Goal: Communication & Community: Ask a question

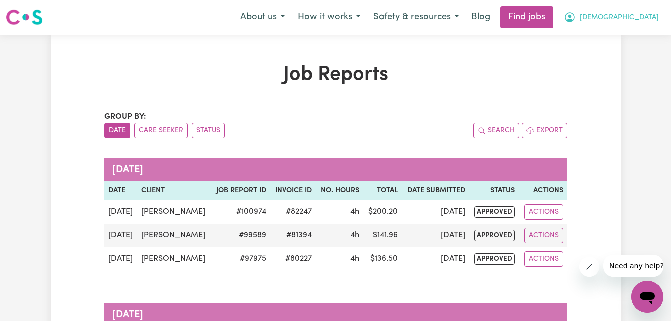
click at [629, 12] on button "[DEMOGRAPHIC_DATA]" at bounding box center [611, 17] width 108 height 21
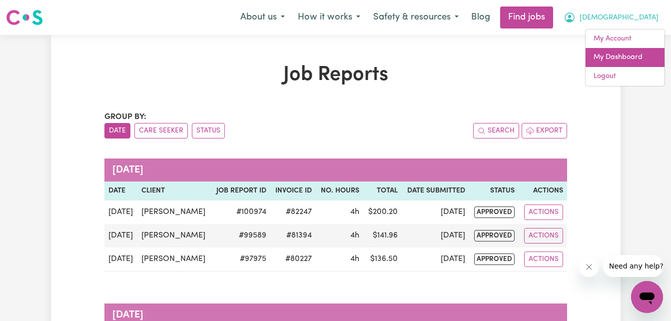
click at [624, 54] on link "My Dashboard" at bounding box center [625, 57] width 79 height 19
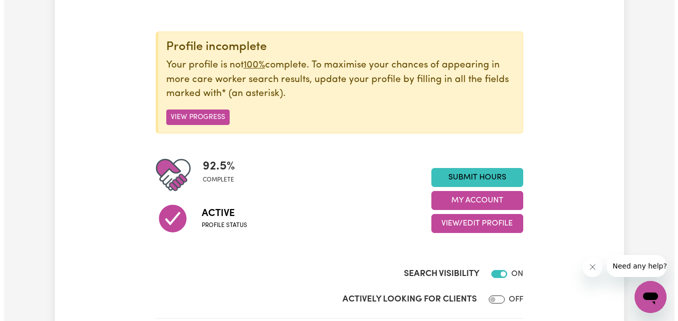
scroll to position [100, 0]
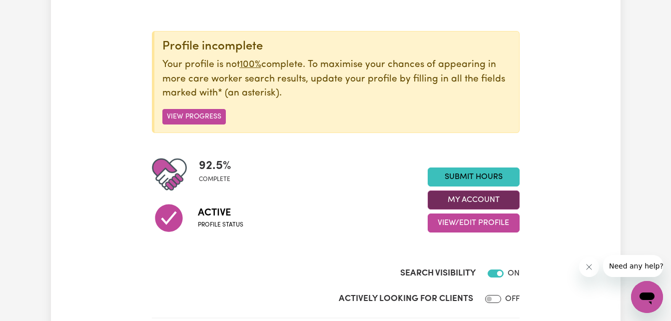
click at [454, 198] on button "My Account" at bounding box center [474, 199] width 92 height 19
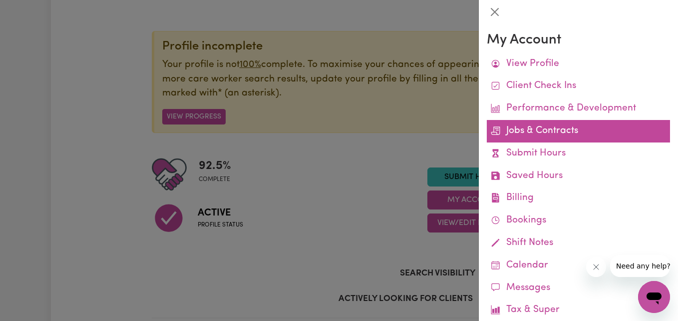
click at [541, 131] on link "Jobs & Contracts" at bounding box center [578, 131] width 183 height 22
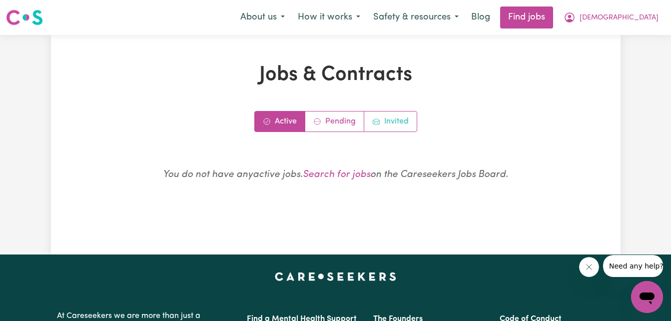
click at [380, 127] on link "Invited" at bounding box center [390, 121] width 52 height 20
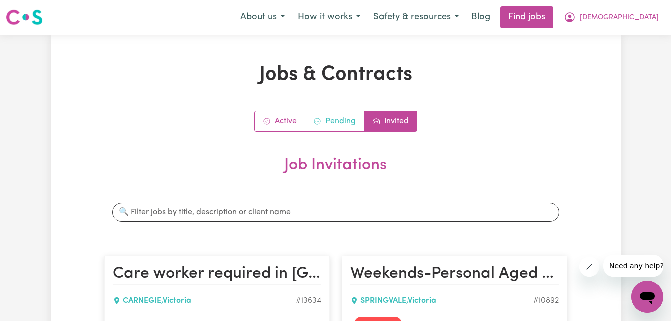
click at [341, 112] on link "Pending" at bounding box center [334, 121] width 59 height 20
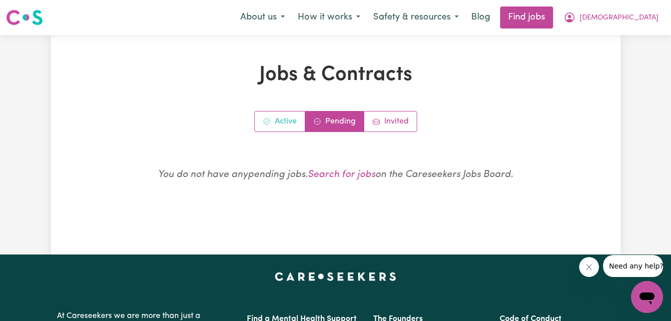
click at [290, 123] on link "Active" at bounding box center [280, 121] width 50 height 20
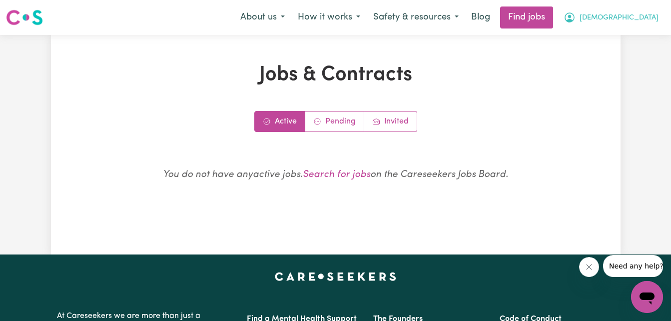
click at [629, 14] on span "[DEMOGRAPHIC_DATA]" at bounding box center [619, 17] width 79 height 11
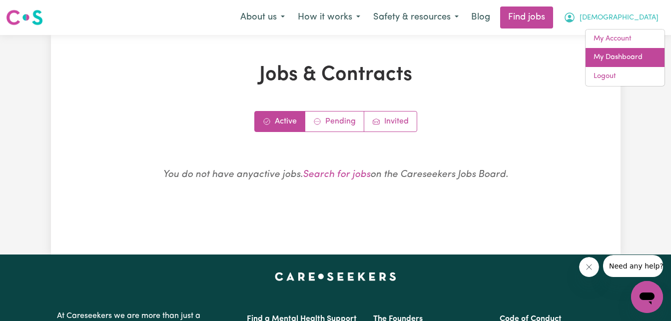
click at [617, 53] on link "My Dashboard" at bounding box center [625, 57] width 79 height 19
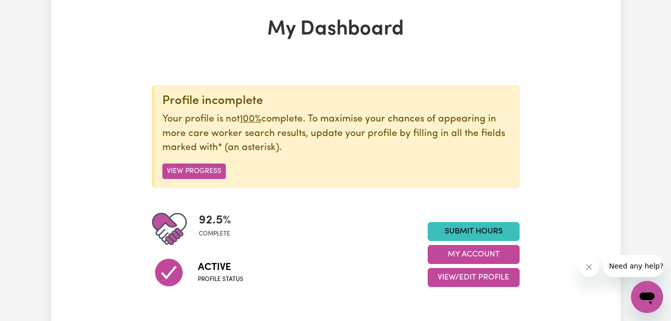
scroll to position [40, 0]
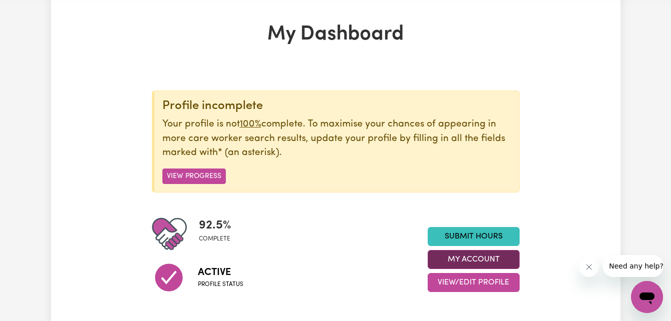
drag, startPoint x: 455, startPoint y: 270, endPoint x: 453, endPoint y: 255, distance: 15.1
click at [453, 255] on div "Submit Hours My Account View/Edit Profile" at bounding box center [474, 259] width 92 height 65
click at [453, 255] on button "My Account" at bounding box center [474, 259] width 92 height 19
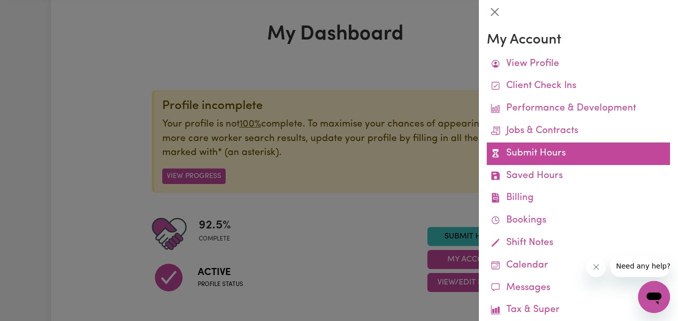
click at [540, 154] on link "Submit Hours" at bounding box center [578, 153] width 183 height 22
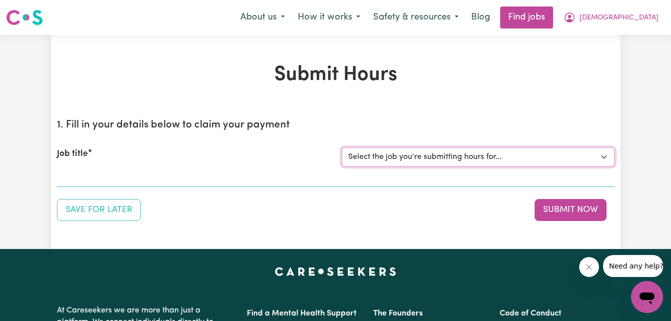
click at [390, 164] on select "Select the job you're submitting hours for..." at bounding box center [478, 156] width 273 height 19
click at [388, 158] on select "Select the job you're submitting hours for..." at bounding box center [478, 156] width 273 height 19
click at [642, 12] on button "[DEMOGRAPHIC_DATA]" at bounding box center [611, 17] width 108 height 21
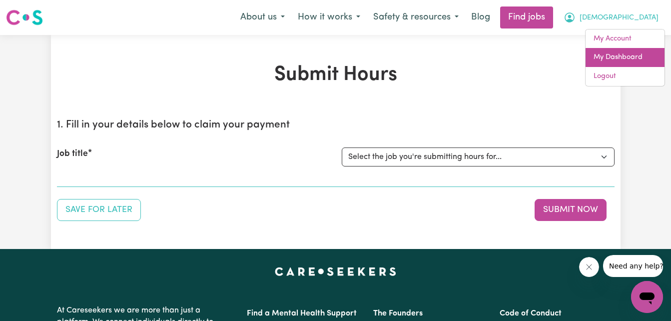
click at [606, 60] on link "My Dashboard" at bounding box center [625, 57] width 79 height 19
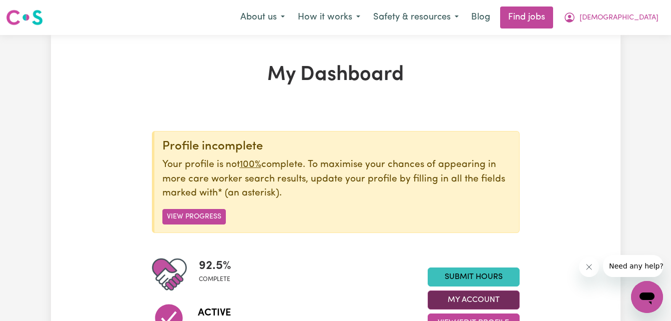
click at [492, 298] on button "My Account" at bounding box center [474, 299] width 92 height 19
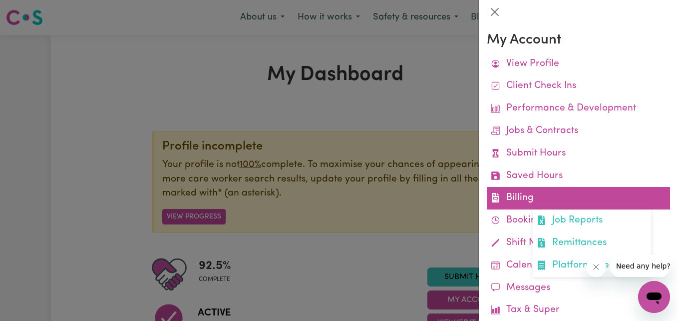
click at [535, 194] on link "Billing Job Reports Remittances Platform Fee Invoices" at bounding box center [578, 198] width 183 height 22
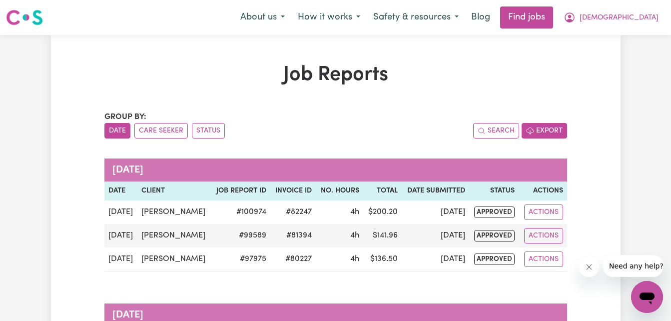
click at [537, 131] on button "Export" at bounding box center [544, 130] width 45 height 15
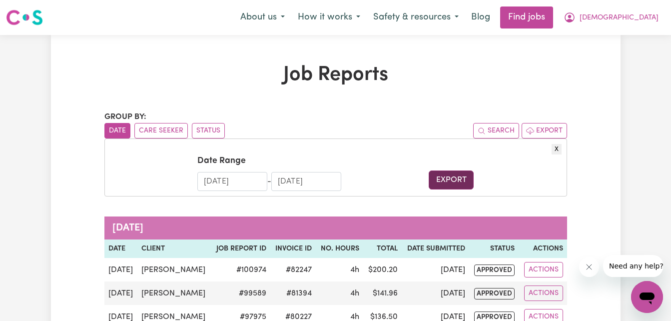
click at [437, 173] on button "Export" at bounding box center [451, 179] width 45 height 19
click at [442, 177] on button "Export" at bounding box center [451, 179] width 45 height 19
click at [465, 16] on button "Safety & resources" at bounding box center [416, 17] width 98 height 21
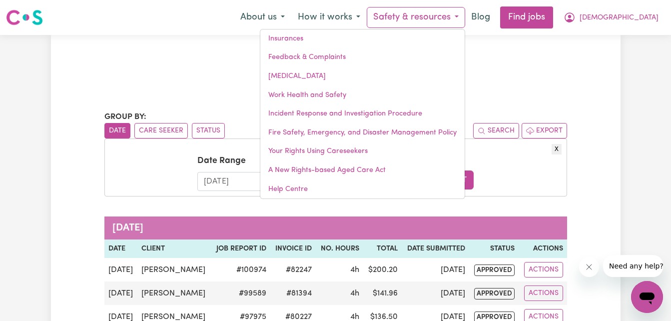
click at [520, 86] on h1 "Job Reports" at bounding box center [335, 75] width 463 height 24
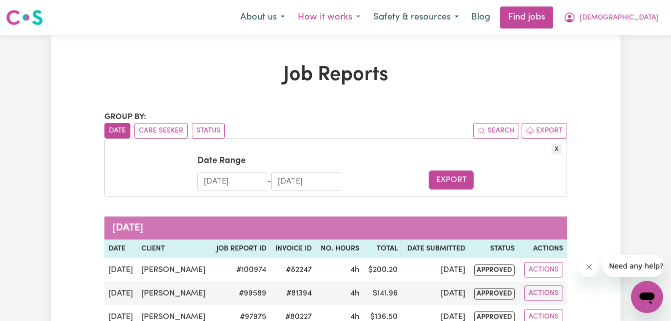
click at [367, 11] on button "How it works" at bounding box center [328, 17] width 75 height 21
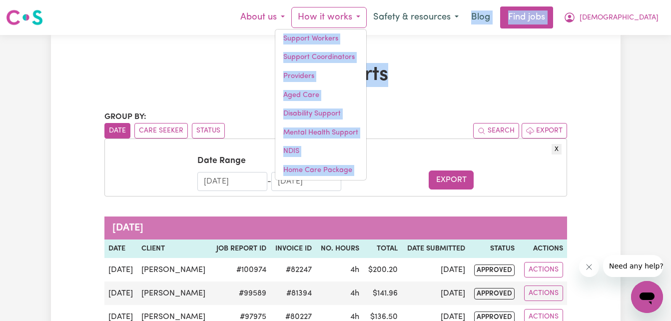
drag, startPoint x: 466, startPoint y: 47, endPoint x: 335, endPoint y: 20, distance: 133.7
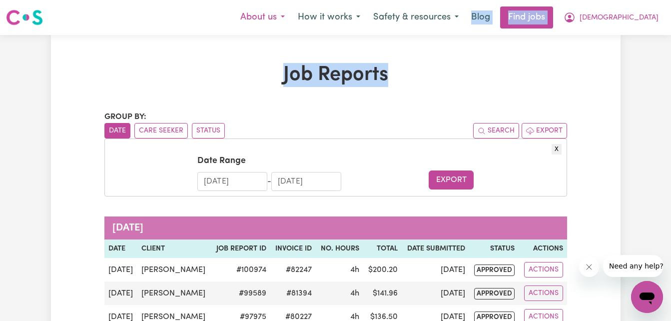
click at [291, 20] on button "About us" at bounding box center [262, 17] width 57 height 21
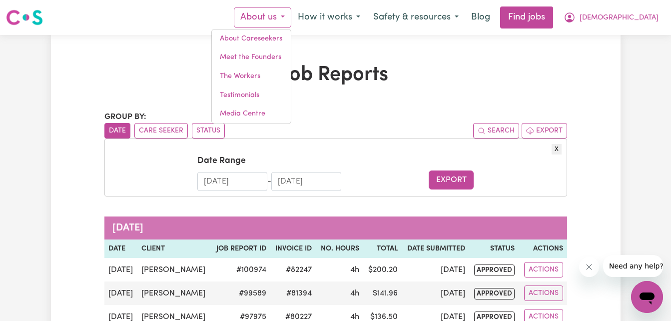
drag, startPoint x: 415, startPoint y: 152, endPoint x: 392, endPoint y: 120, distance: 39.4
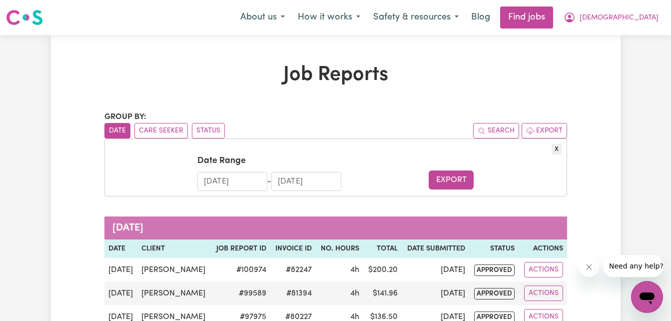
click at [392, 120] on div "Group by: Date Care Seeker Status Search Export" at bounding box center [335, 124] width 463 height 27
click at [651, 17] on span "[DEMOGRAPHIC_DATA]" at bounding box center [619, 17] width 79 height 11
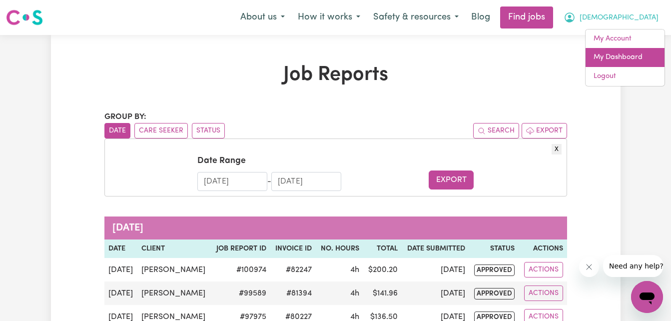
click at [620, 52] on link "My Dashboard" at bounding box center [625, 57] width 79 height 19
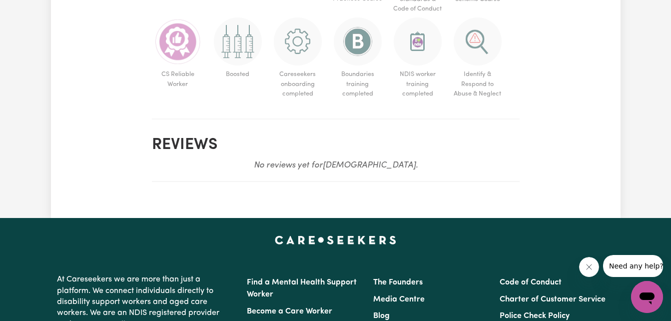
scroll to position [847, 0]
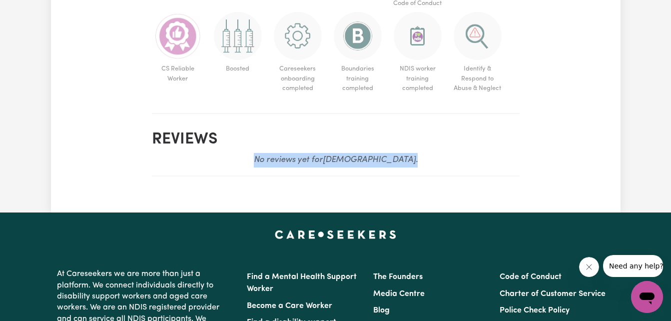
drag, startPoint x: 670, startPoint y: 198, endPoint x: 672, endPoint y: 146, distance: 51.5
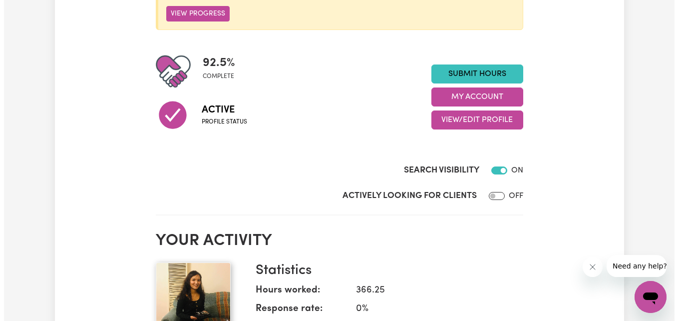
scroll to position [0, 0]
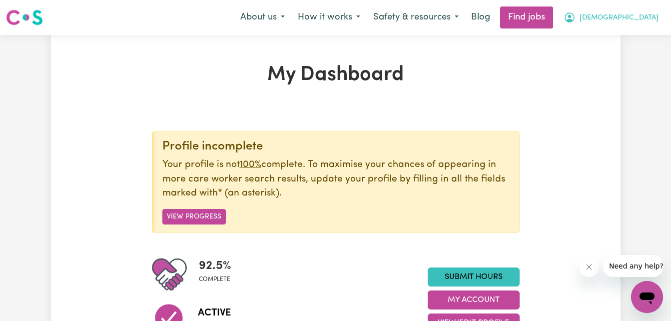
click at [626, 24] on button "[DEMOGRAPHIC_DATA]" at bounding box center [611, 17] width 108 height 21
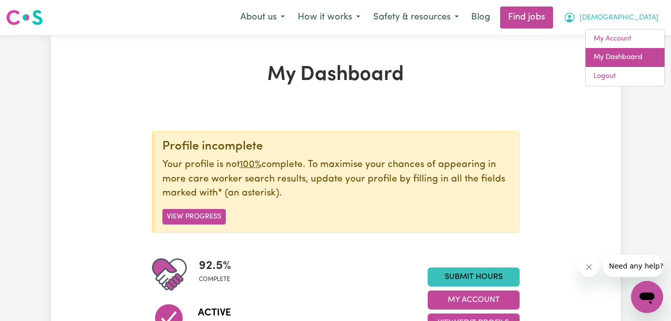
click at [616, 59] on link "My Dashboard" at bounding box center [625, 57] width 79 height 19
click at [608, 52] on link "My Dashboard" at bounding box center [625, 57] width 79 height 19
click at [596, 55] on link "My Dashboard" at bounding box center [625, 57] width 79 height 19
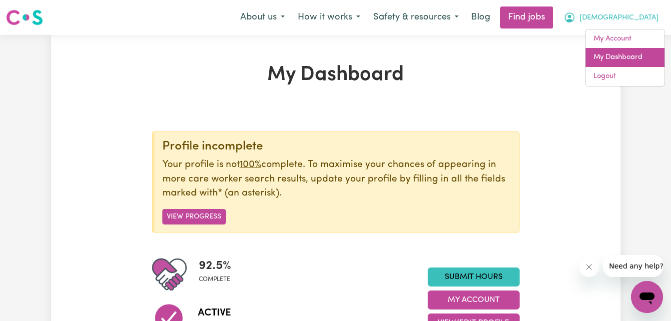
click at [596, 55] on link "My Dashboard" at bounding box center [625, 57] width 79 height 19
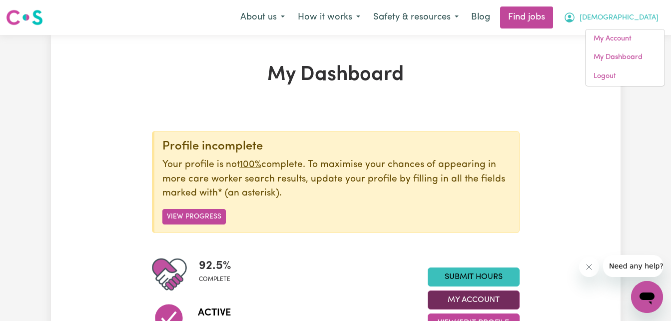
click at [470, 294] on button "My Account" at bounding box center [474, 299] width 92 height 19
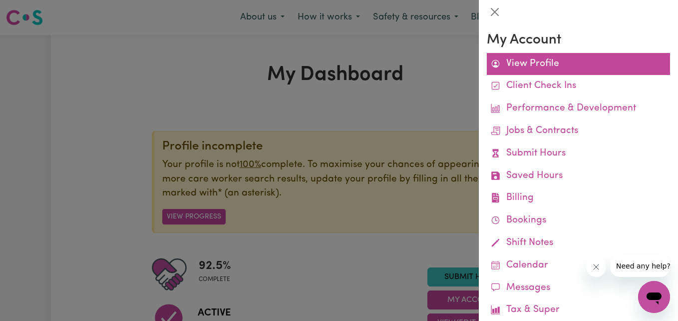
click at [523, 67] on link "View Profile" at bounding box center [578, 64] width 183 height 22
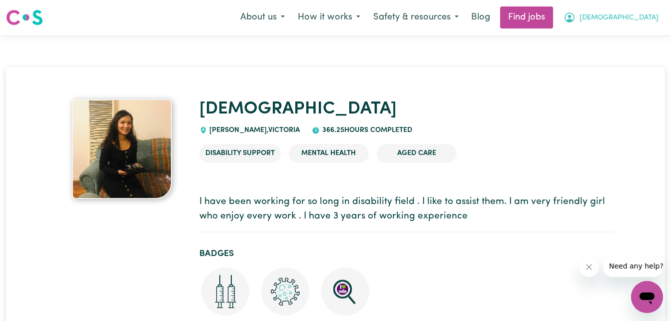
click at [571, 18] on icon "My Account" at bounding box center [569, 16] width 3 height 3
click at [619, 52] on link "My Dashboard" at bounding box center [625, 57] width 79 height 19
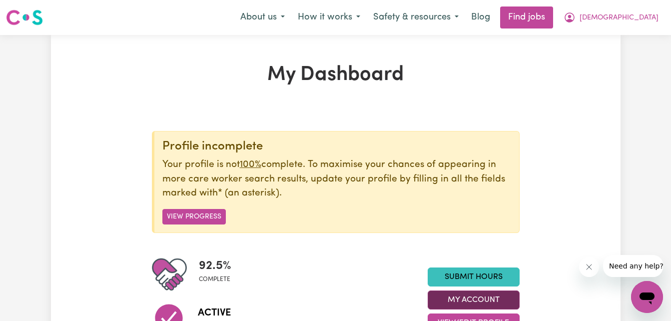
click at [468, 292] on button "My Account" at bounding box center [474, 299] width 92 height 19
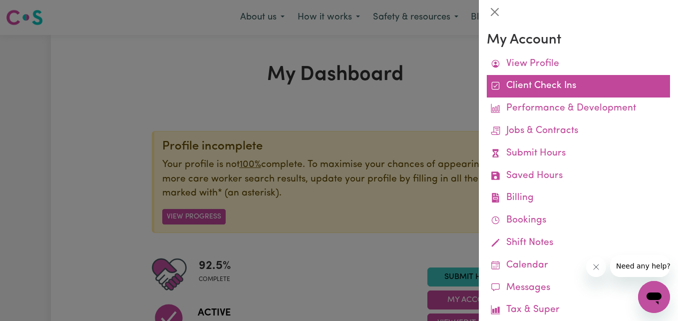
click at [539, 82] on link "Client Check Ins" at bounding box center [578, 86] width 183 height 22
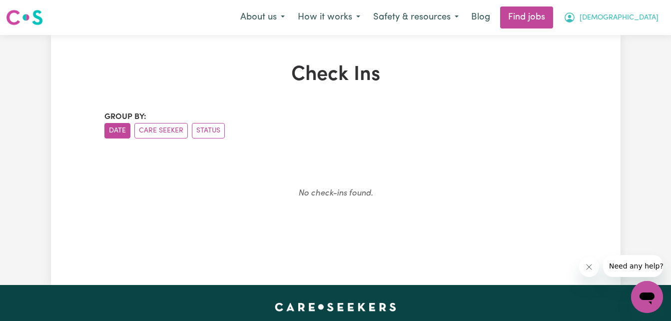
click at [628, 18] on button "[DEMOGRAPHIC_DATA]" at bounding box center [611, 17] width 108 height 21
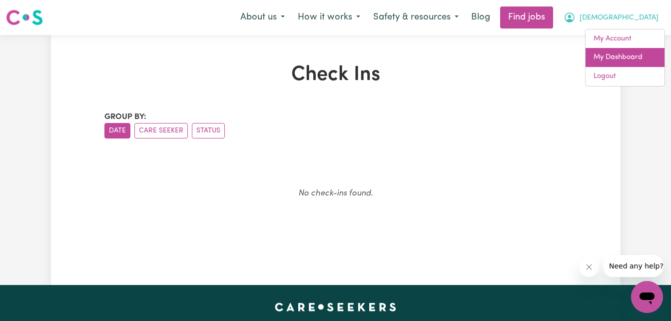
click at [596, 61] on link "My Dashboard" at bounding box center [625, 57] width 79 height 19
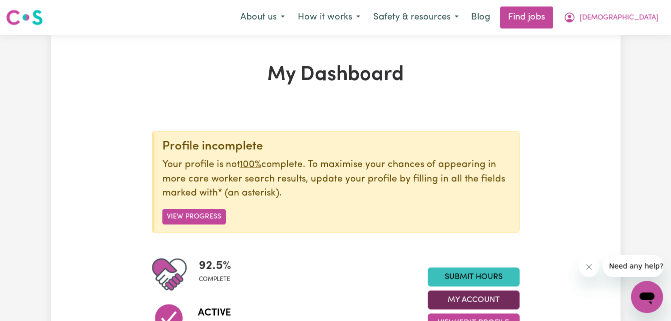
click at [464, 294] on button "My Account" at bounding box center [474, 299] width 92 height 19
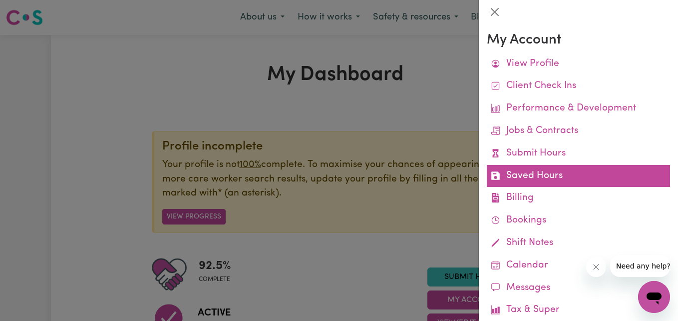
click at [531, 171] on link "Saved Hours" at bounding box center [578, 176] width 183 height 22
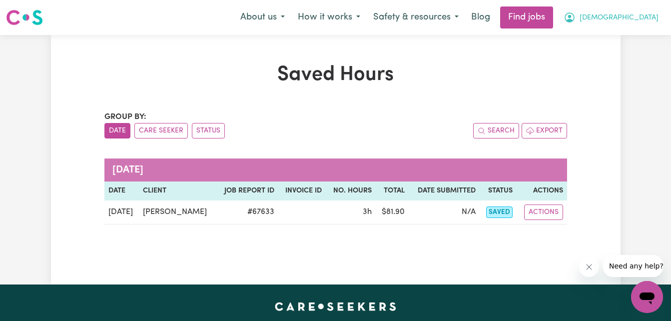
click at [629, 14] on span "[DEMOGRAPHIC_DATA]" at bounding box center [619, 17] width 79 height 11
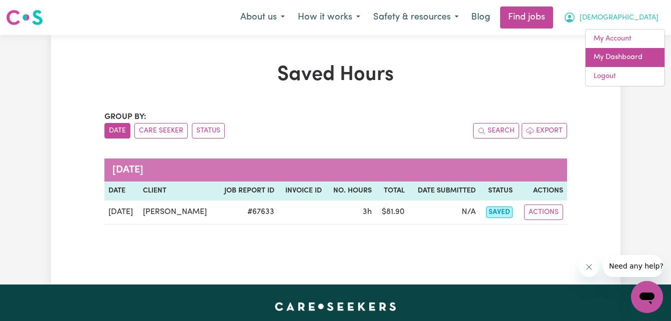
click at [601, 61] on link "My Dashboard" at bounding box center [625, 57] width 79 height 19
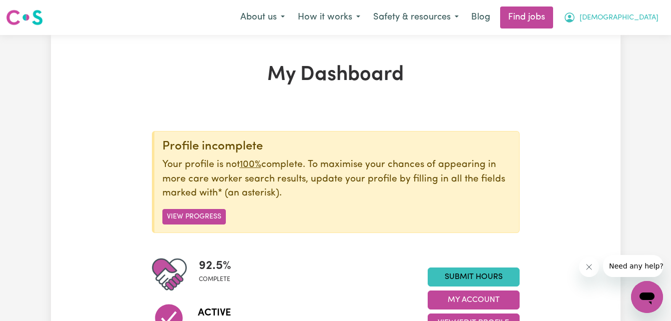
click at [627, 22] on button "[DEMOGRAPHIC_DATA]" at bounding box center [611, 17] width 108 height 21
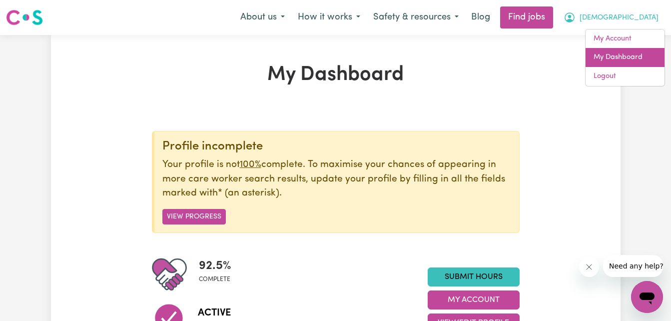
click at [618, 55] on link "My Dashboard" at bounding box center [625, 57] width 79 height 19
click at [617, 61] on link "My Dashboard" at bounding box center [625, 57] width 79 height 19
click at [607, 51] on link "My Dashboard" at bounding box center [625, 57] width 79 height 19
click at [604, 55] on link "My Dashboard" at bounding box center [625, 57] width 79 height 19
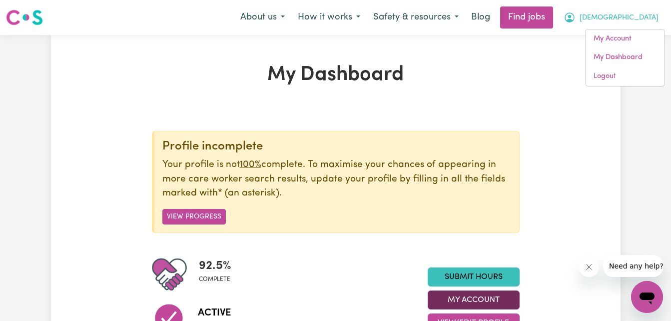
click at [460, 296] on button "My Account" at bounding box center [474, 299] width 92 height 19
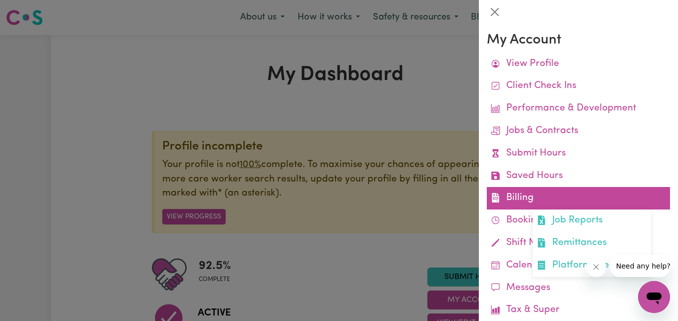
click at [529, 193] on link "Billing Job Reports Remittances Platform Fee Invoices" at bounding box center [578, 198] width 183 height 22
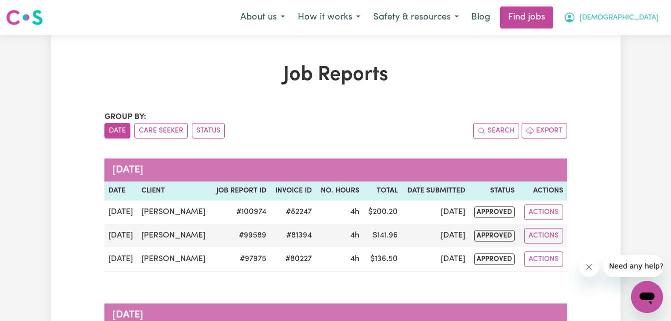
click at [620, 24] on button "[DEMOGRAPHIC_DATA]" at bounding box center [611, 17] width 108 height 21
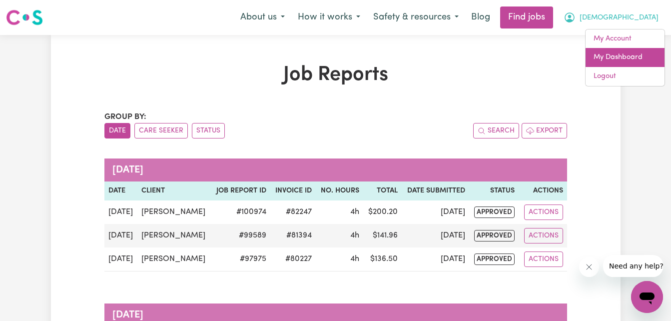
click at [617, 57] on link "My Dashboard" at bounding box center [625, 57] width 79 height 19
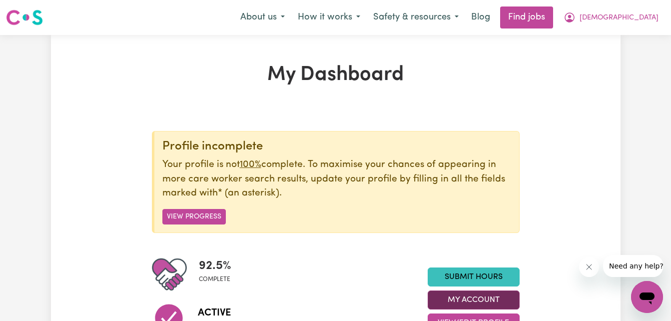
click at [473, 297] on button "My Account" at bounding box center [474, 299] width 92 height 19
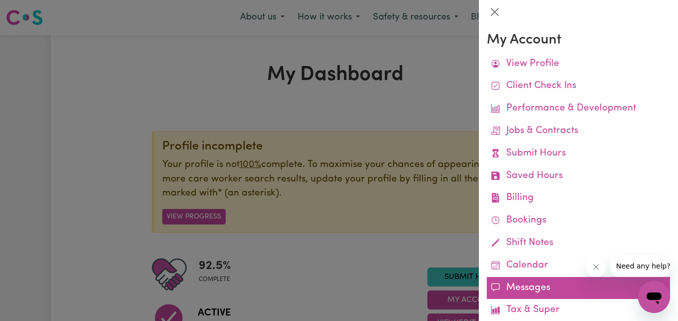
click at [527, 283] on link "Messages" at bounding box center [578, 288] width 183 height 22
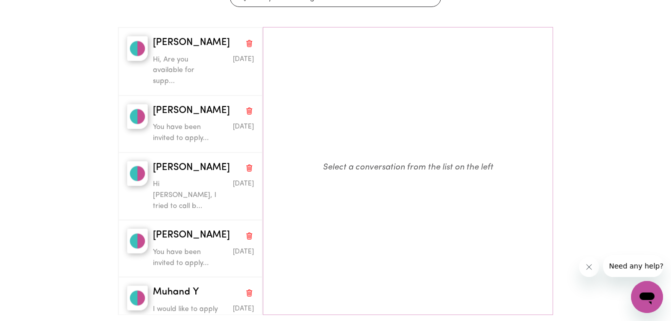
scroll to position [121, 0]
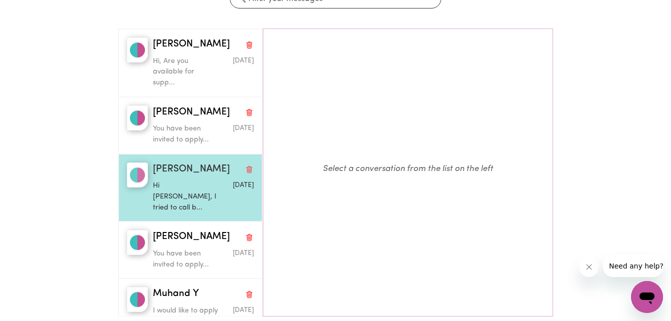
click at [233, 186] on span "Jan 3 2023" at bounding box center [243, 185] width 21 height 6
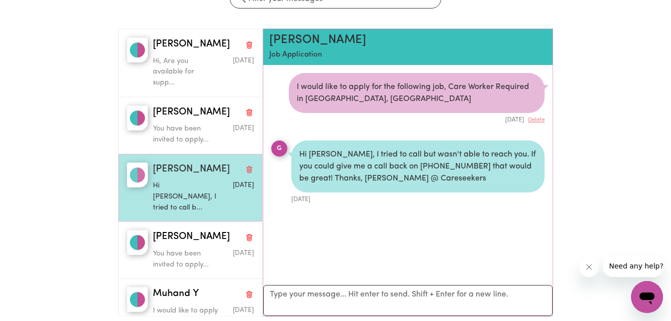
scroll to position [6, 0]
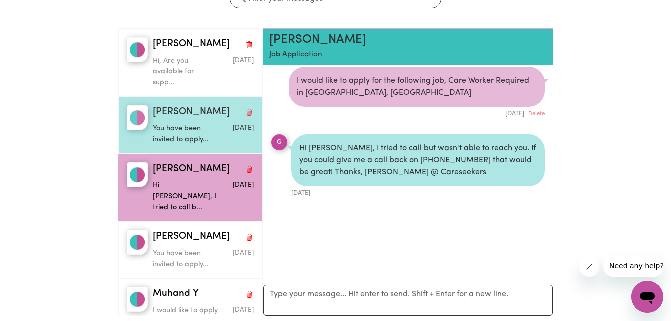
click at [198, 129] on p "You have been invited to apply..." at bounding box center [186, 133] width 67 height 21
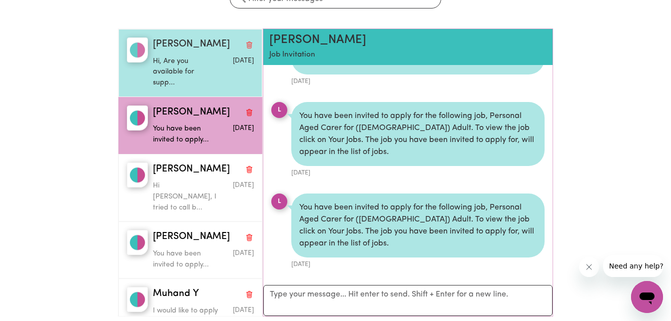
click at [184, 84] on p "Hi, Are you available for supp..." at bounding box center [186, 72] width 67 height 32
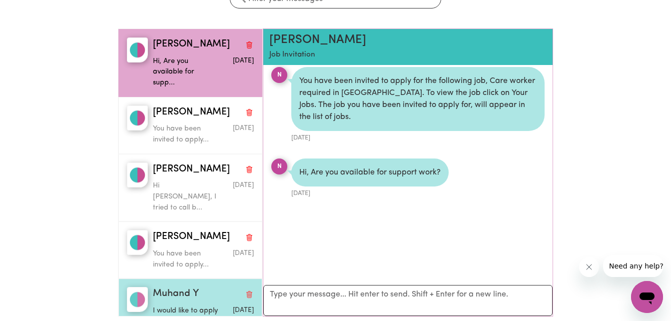
click at [200, 305] on p "I would like to apply for the ..." at bounding box center [186, 315] width 67 height 21
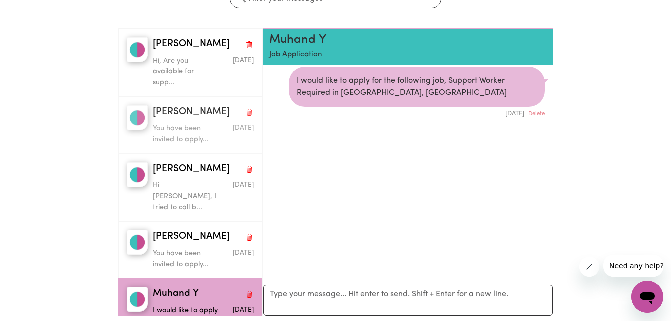
drag, startPoint x: 257, startPoint y: 121, endPoint x: 271, endPoint y: 190, distance: 70.3
click at [271, 190] on div "Nat L Hi, Are you available for supp... Jan 28 2025 Laurane R You have been inv…" at bounding box center [335, 176] width 435 height 296
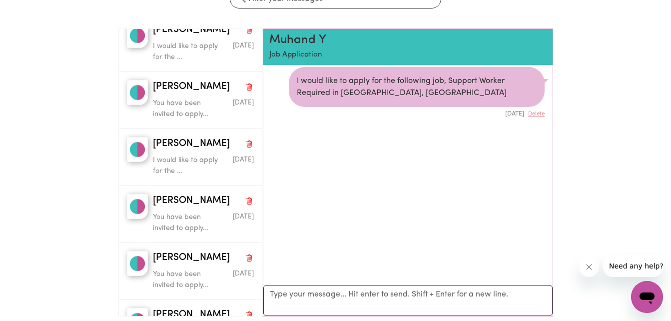
scroll to position [579, 0]
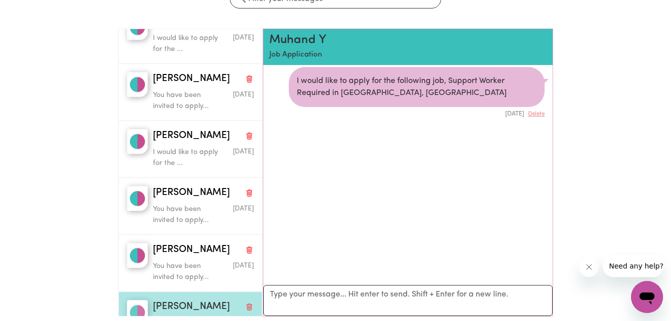
click at [220, 318] on div "Aug 14 2020" at bounding box center [236, 323] width 33 height 10
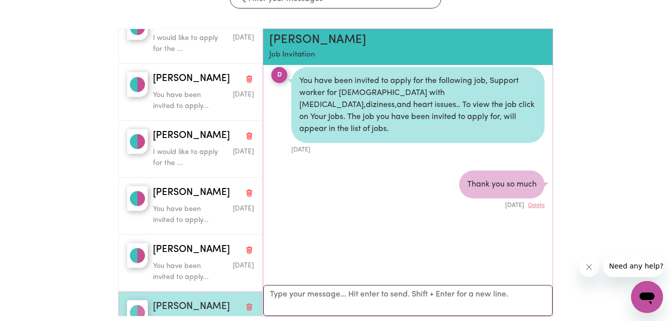
click at [220, 318] on div "Aug 14 2020" at bounding box center [236, 323] width 33 height 10
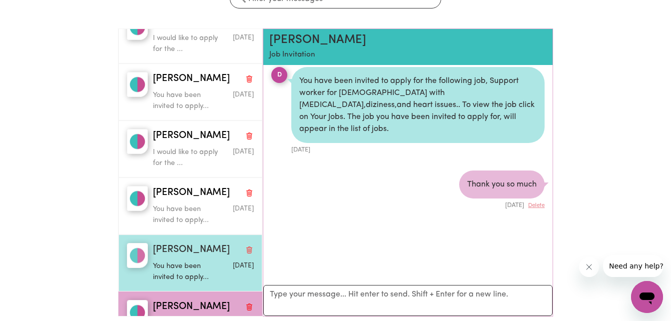
click at [203, 261] on p "You have been invited to apply..." at bounding box center [186, 271] width 67 height 21
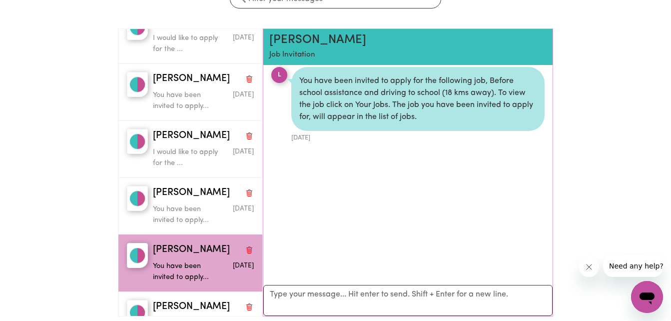
click at [647, 290] on icon "Open messaging window" at bounding box center [647, 297] width 18 height 18
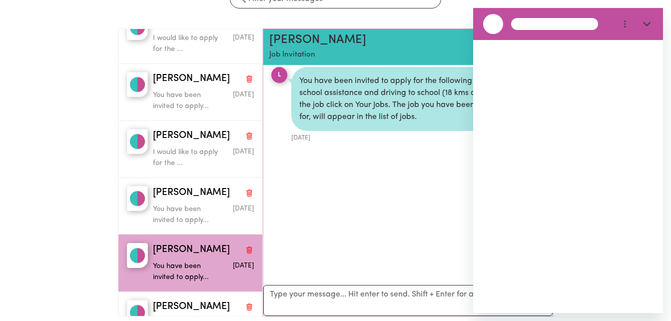
scroll to position [0, 0]
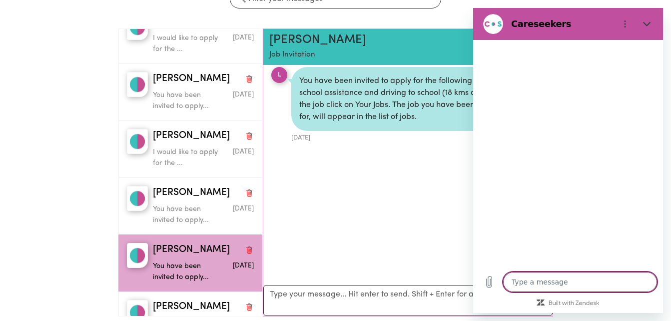
type textarea "x"
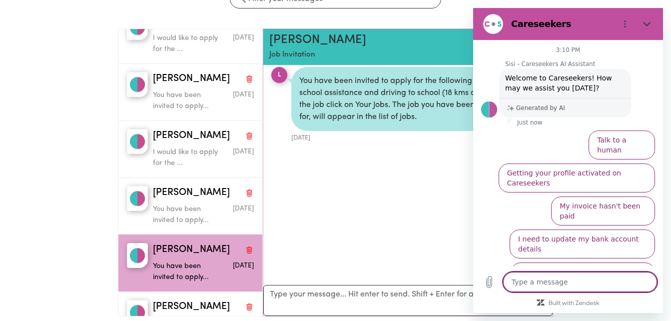
type textarea "H"
type textarea "x"
type textarea "Hi"
type textarea "x"
type textarea "Hi"
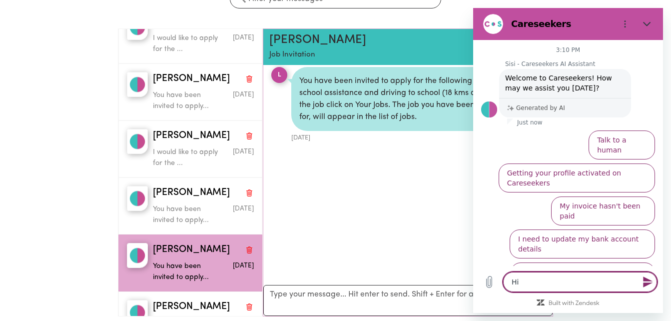
type textarea "x"
type textarea "Hi C"
type textarea "x"
type textarea "Hi Ca"
type textarea "x"
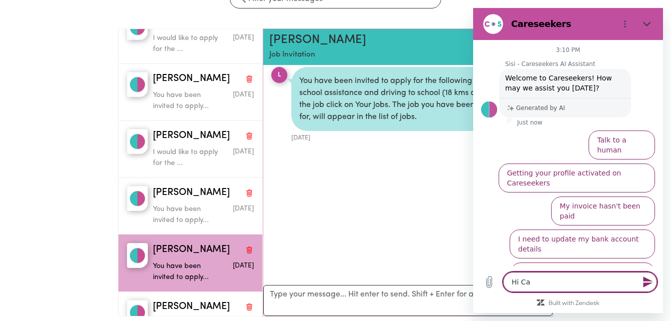
type textarea "Hi Can"
type textarea "x"
type textarea "Hi Can"
type textarea "x"
type textarea "Hi Can h"
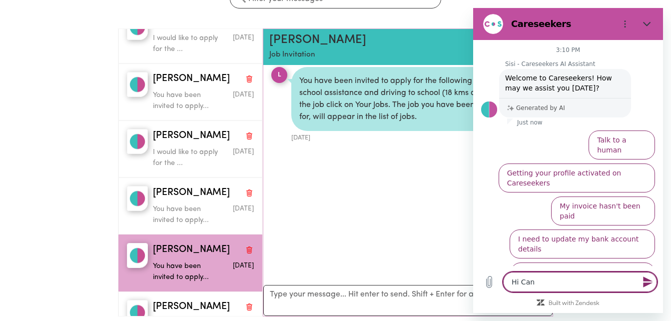
type textarea "x"
type textarea "Hi Can he"
type textarea "x"
type textarea "Hi Can hel"
type textarea "x"
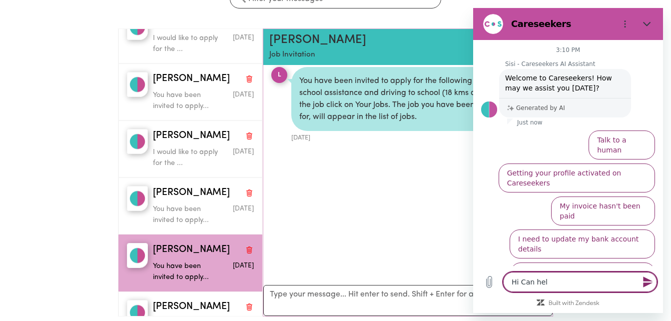
type textarea "Hi Can help"
type textarea "x"
type textarea "Hi Can help"
type textarea "x"
type textarea "Hi Can help m"
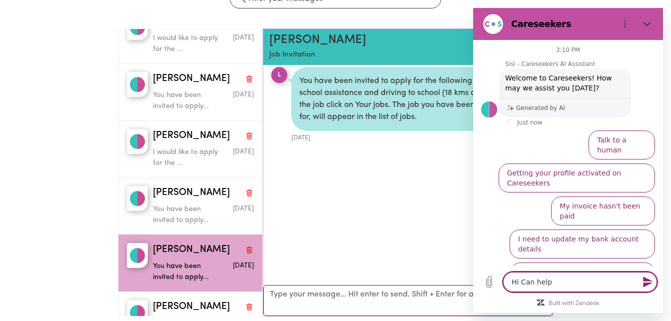
type textarea "x"
type textarea "Hi Can help me"
type textarea "x"
type textarea "Hi Can help me"
type textarea "x"
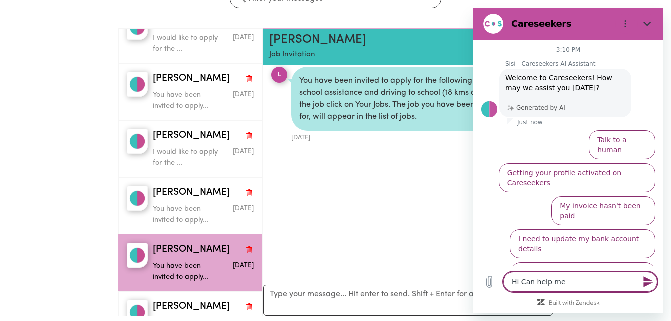
type textarea "Hi Can help me t"
type textarea "x"
type textarea "Hi Can help me to"
type textarea "x"
type textarea "Hi Can help me to"
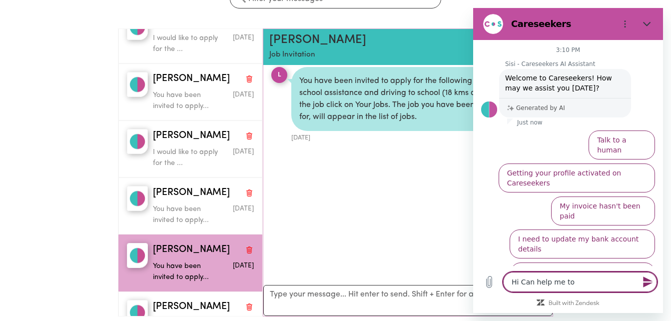
type textarea "x"
type textarea "Hi Can help me to g"
type textarea "x"
type textarea "Hi Can help me to ge"
type textarea "x"
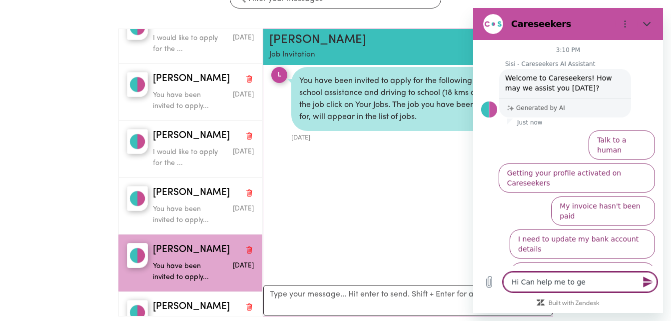
type textarea "Hi Can help me to get"
type textarea "x"
type textarea "Hi Can help me to get"
type textarea "x"
type textarea "Hi Can help me to get e"
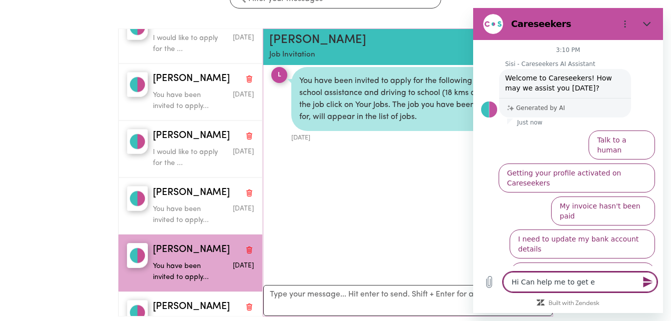
type textarea "x"
type textarea "Hi Can help me to get em"
type textarea "x"
type textarea "Hi Can help me to get emp"
type textarea "x"
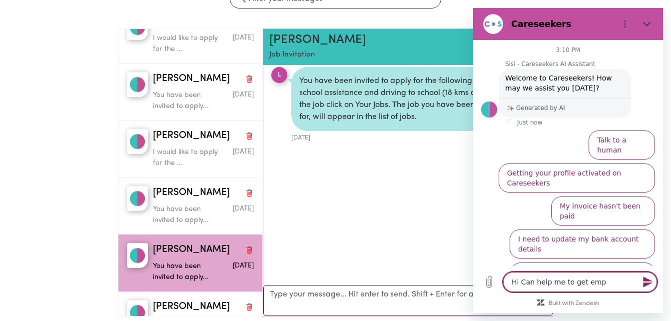
type textarea "Hi Can help me to get empl"
type textarea "x"
type textarea "Hi Can help me to get emplo"
type textarea "x"
type textarea "Hi Can help me to get employ"
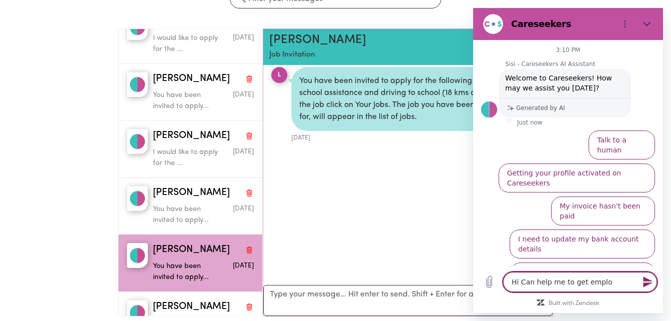
type textarea "x"
type textarea "Hi Can help me to get employe"
type textarea "x"
type textarea "Hi Can help me to get employee"
type textarea "x"
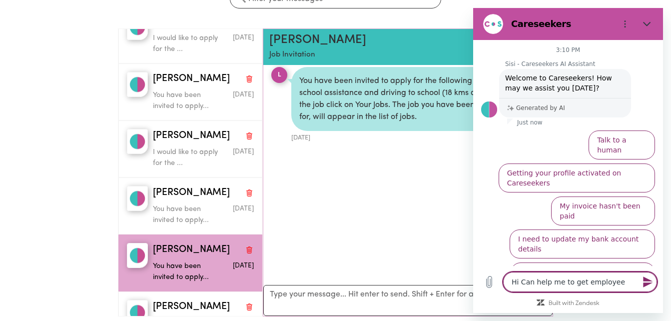
type textarea "Hi Can help me to get employee"
type textarea "x"
type textarea "Hi Can help me to get employee c"
type textarea "x"
type textarea "Hi Can help me to get employee co"
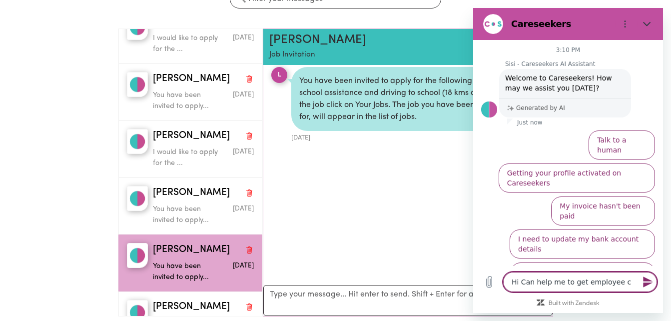
type textarea "x"
type textarea "Hi Can help me to get employee con"
type textarea "x"
type textarea "Hi Can help me to get employee cont"
type textarea "x"
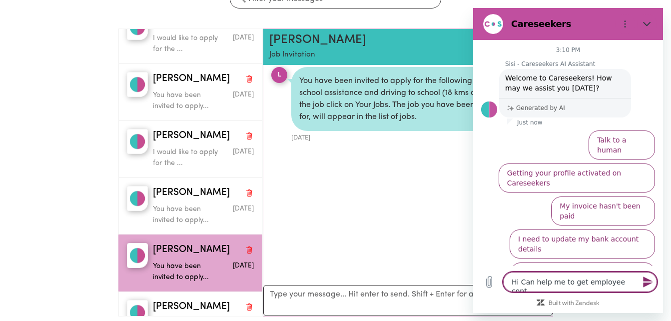
type textarea "Hi Can help me to get employee contr"
type textarea "x"
type textarea "Hi Can help me to get employee contra"
type textarea "x"
type textarea "Hi Can help me to get employee contrac"
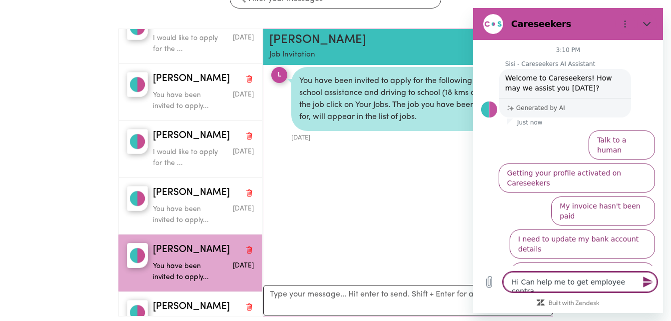
type textarea "x"
type textarea "Hi Can help me to get employee contract"
type textarea "x"
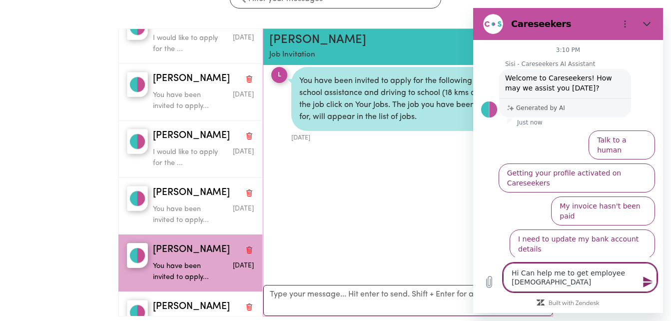
type textarea "Hi Can help me to get employee contract"
type textarea "x"
type textarea "Hi Can help me to get employee contract l"
type textarea "x"
type textarea "Hi Can help me to get employee contract le"
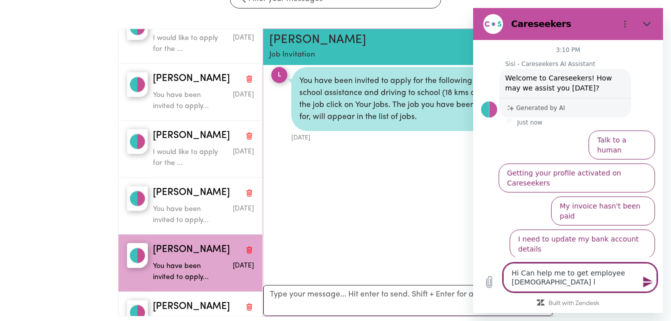
type textarea "x"
type textarea "Hi Can help me to get employee contract let"
type textarea "x"
type textarea "Hi Can help me to get employee contract lett"
type textarea "x"
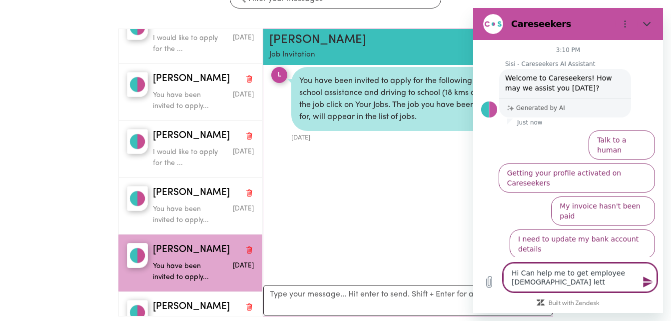
type textarea "Hi Can help me to get employee contract lette"
type textarea "x"
type textarea "Hi Can help me to get employee contract letter"
type textarea "x"
type textarea "Hi Can help me to get employee contract letter"
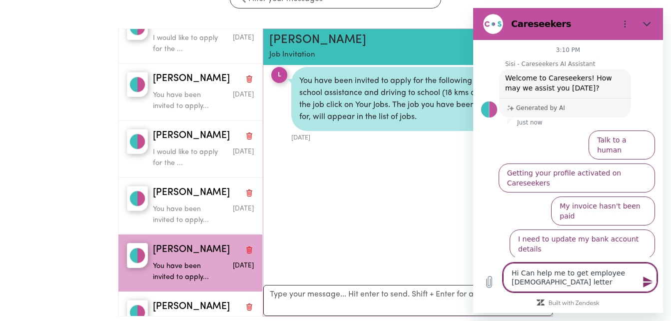
type textarea "x"
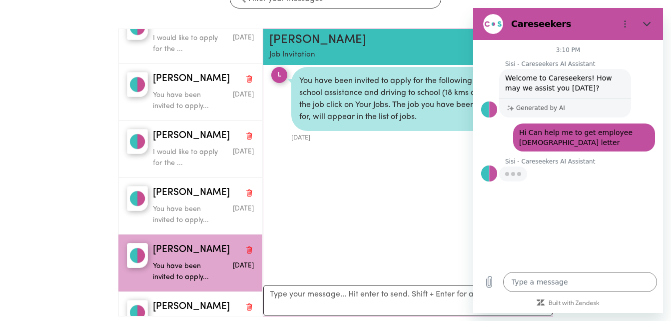
click at [583, 241] on div "3:10 PM Sisi - Careseekers AI Assistant Sisi - Careseekers AI Assistant says: W…" at bounding box center [568, 153] width 190 height 226
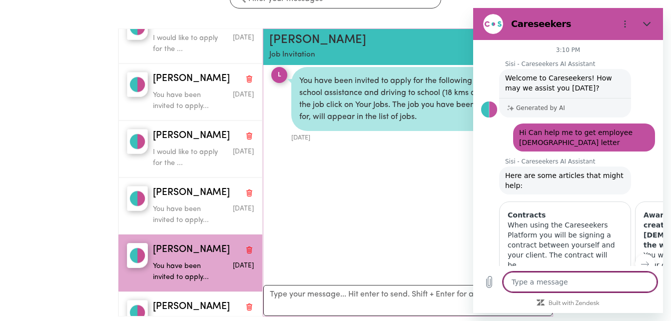
scroll to position [40, 0]
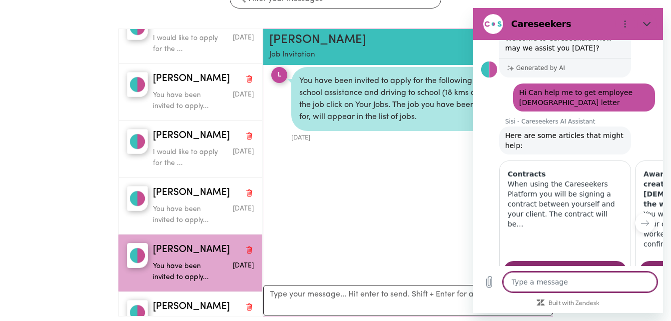
type textarea "x"
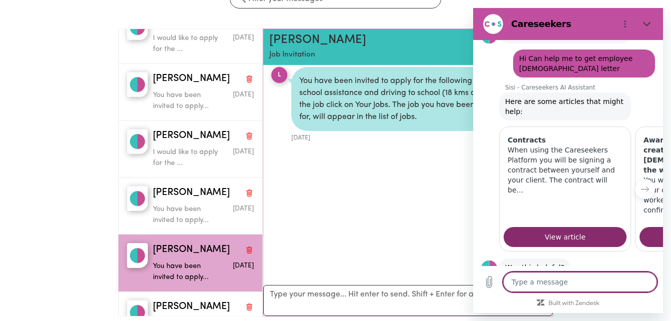
scroll to position [99, 0]
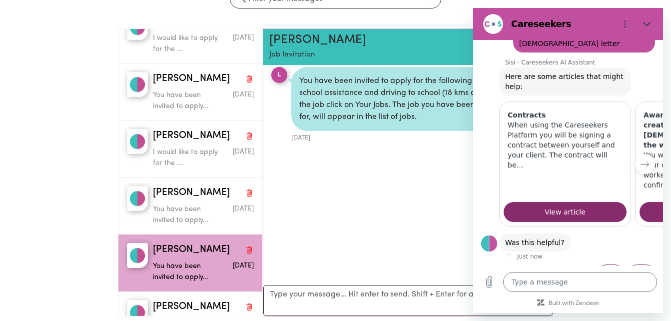
click at [636, 159] on button "Next item" at bounding box center [645, 164] width 20 height 20
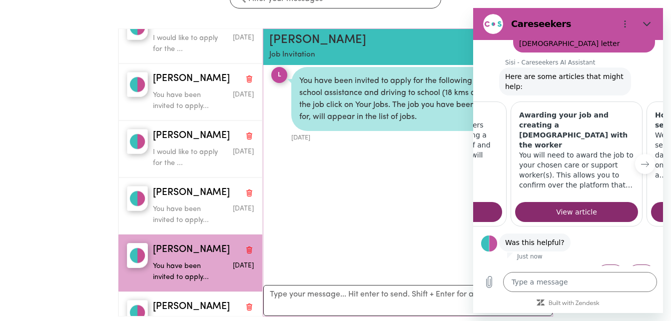
scroll to position [0, 128]
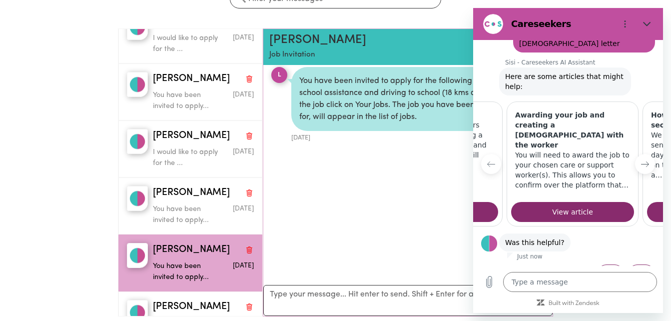
click at [641, 160] on icon "Next item" at bounding box center [645, 164] width 8 height 8
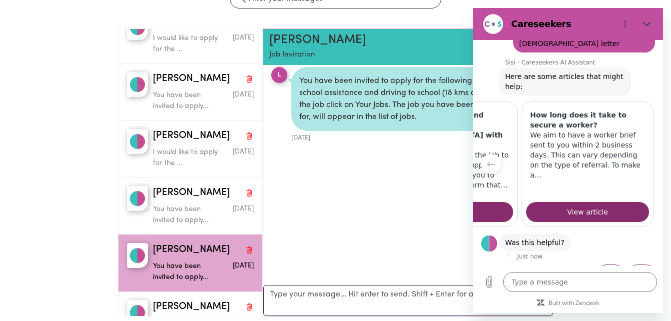
scroll to position [0, 252]
click at [655, 155] on div at bounding box center [667, 163] width 24 height 125
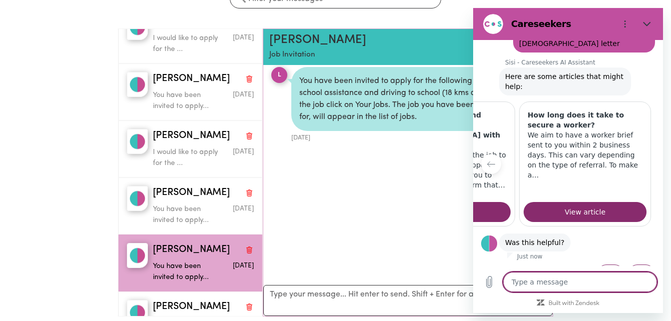
click at [539, 280] on textarea at bounding box center [580, 282] width 154 height 20
type textarea "S"
type textarea "x"
type textarea "So"
type textarea "x"
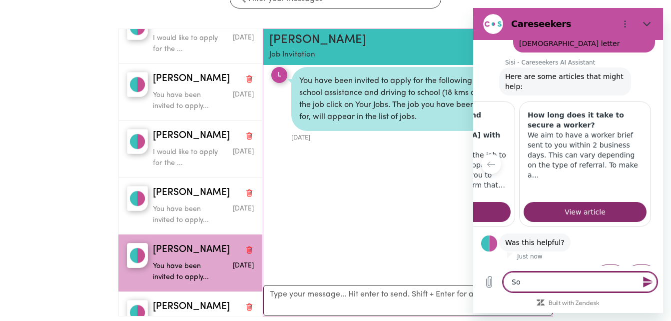
type textarea "Soo"
type textarea "x"
type textarea "Soor"
type textarea "x"
type textarea "Soory"
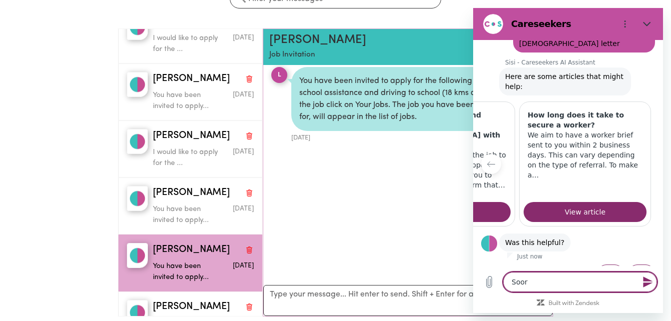
type textarea "x"
type textarea "Soory"
type textarea "x"
type textarea "Soory i"
type textarea "x"
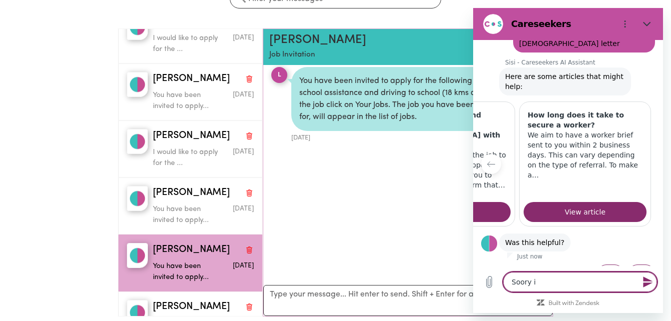
type textarea "Soory i"
type textarea "x"
type textarea "Soory i m"
type textarea "x"
type textarea "Soory i me"
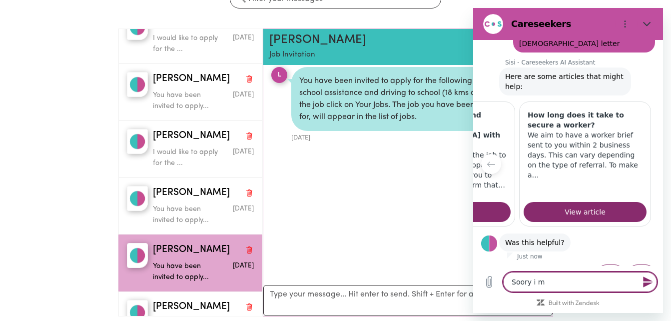
type textarea "x"
type textarea "Soory i mea"
type textarea "x"
type textarea "Soory i mean"
type textarea "x"
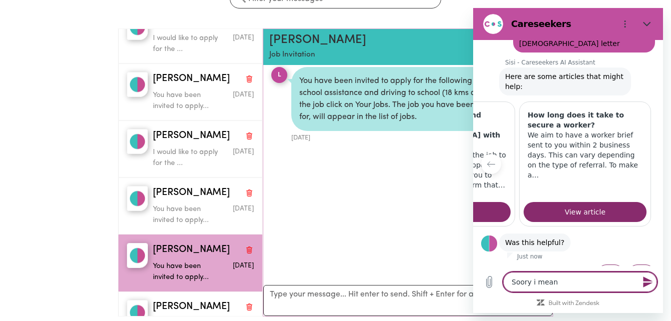
type textarea "Soory i mean"
type textarea "x"
type textarea "Soory i mean t"
type textarea "x"
type textarea "Soory i mean to"
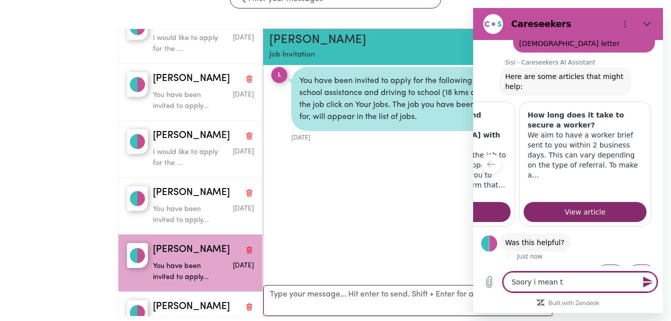
type textarea "x"
type textarea "Soory i mean to"
type textarea "x"
type textarea "Soory i mean to s"
type textarea "x"
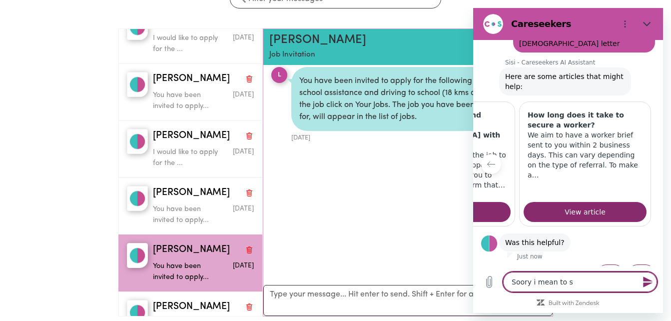
type textarea "Soory i mean to sa"
type textarea "x"
type textarea "Soory i mean to say"
type textarea "x"
type textarea "Soory i mean to say"
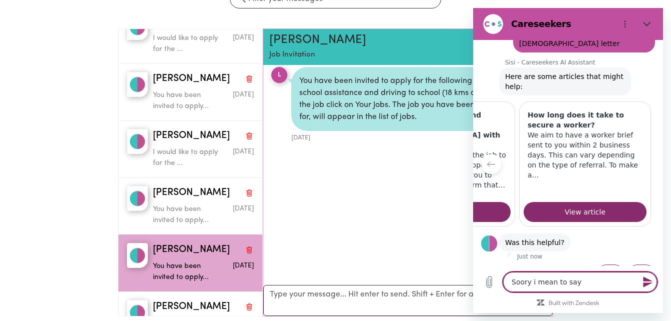
type textarea "x"
type textarea "Soory i mean to say f"
type textarea "x"
type textarea "Soory i mean to say fr"
type textarea "x"
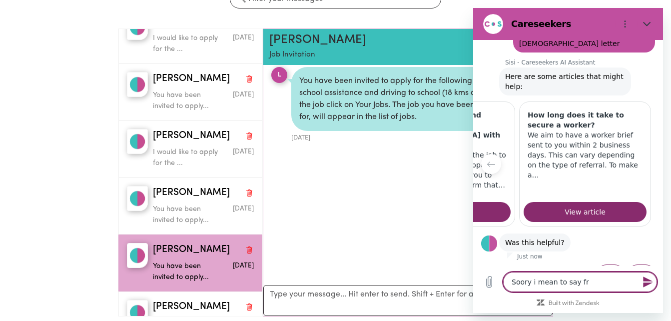
type textarea "Soory i mean to say fro"
type textarea "x"
type textarea "Soory i mean to say from"
type textarea "x"
type textarea "Soory i mean to say from"
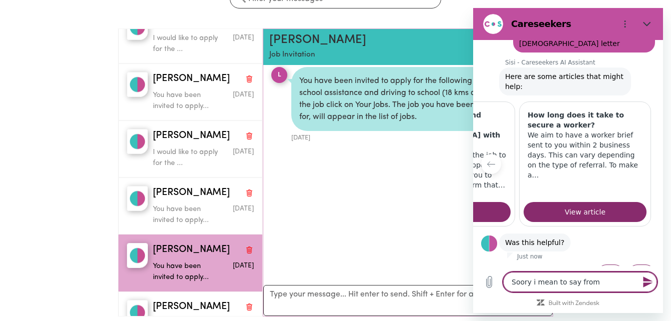
type textarea "x"
type textarea "Soory i mean to say from c"
type textarea "x"
type textarea "Soory i mean to say from ca"
type textarea "x"
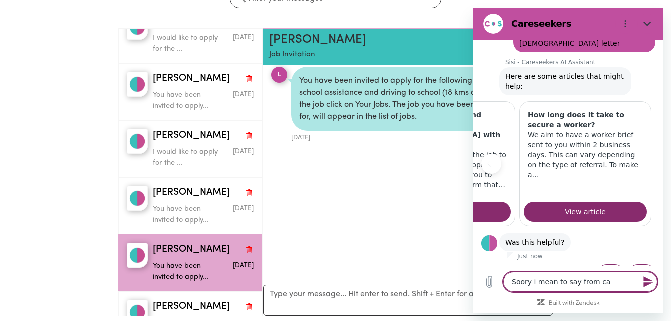
type textarea "Soory i mean to say from car"
type textarea "x"
type textarea "Soory i mean to say from care"
type textarea "x"
type textarea "Soory i mean to say from cares"
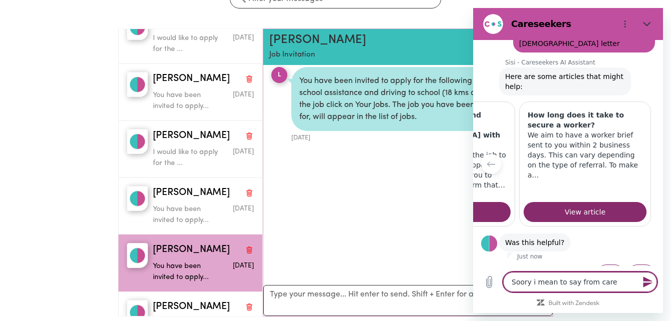
type textarea "x"
type textarea "Soory i mean to say from carese"
type textarea "x"
type textarea "Soory i mean to say from caresee"
type textarea "x"
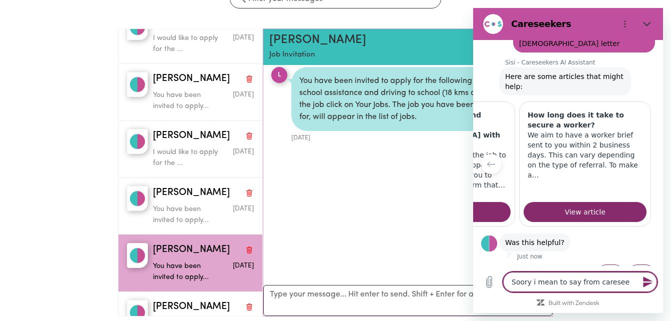
type textarea "Soory i mean to say from careseek"
type textarea "x"
type textarea "Soory i mean to say from careseeke"
type textarea "x"
type textarea "Soory i mean to say from careseeker"
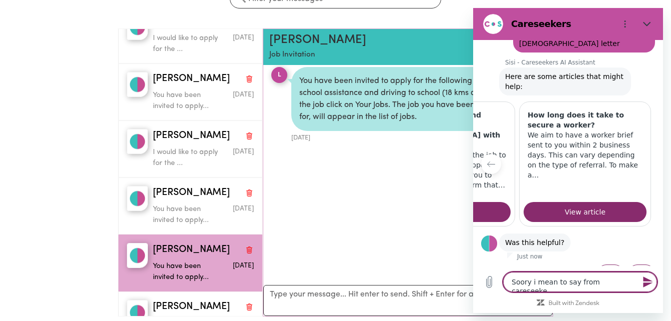
type textarea "x"
type textarea "Soory i mean to say from careseeker"
type textarea "x"
type textarea "Soory i mean to say from careseeker s"
type textarea "x"
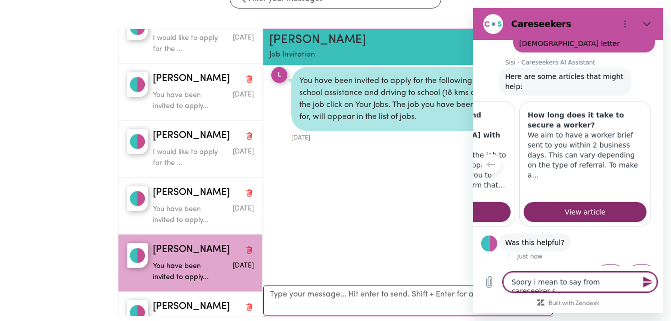
type textarea "Soory i mean to say from careseeker si"
type textarea "x"
type textarea "Soory i mean to say from careseeker sin"
type textarea "x"
type textarea "Soory i mean to say from careseeker sinc"
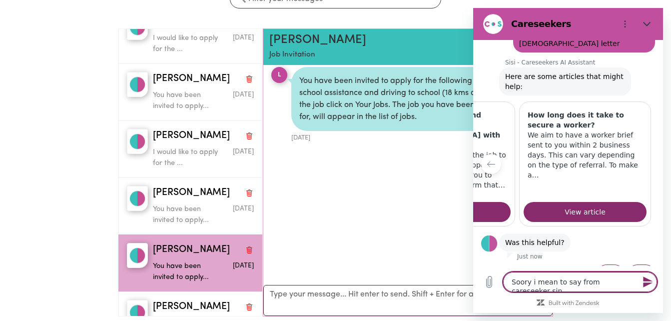
type textarea "x"
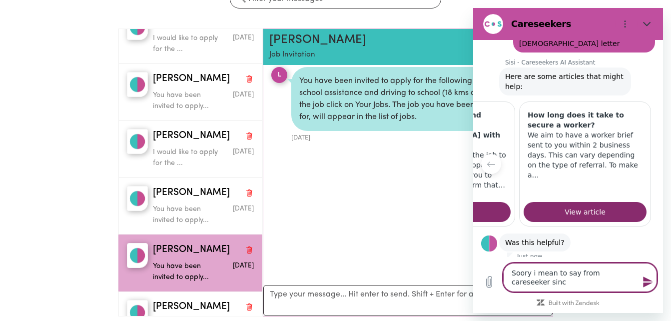
type textarea "Soory i mean to say from careseeker since"
type textarea "x"
type textarea "Soory i mean to say from careseeker since"
type textarea "x"
type textarea "Soory i mean to say from careseeker since i"
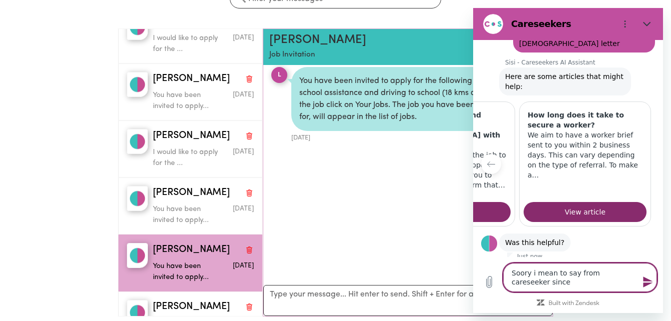
type textarea "x"
type textarea "Soory i mean to say from careseeker since i"
type textarea "x"
type textarea "Soory i mean to say from careseeker since i w"
type textarea "x"
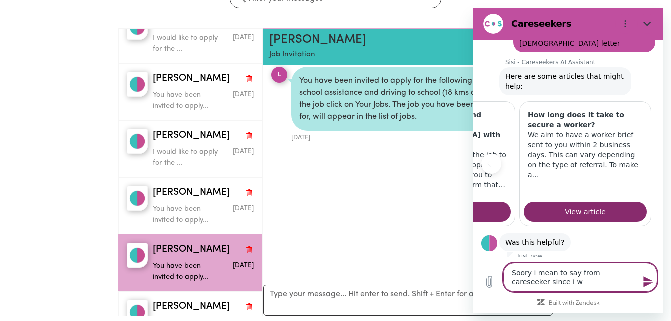
type textarea "Soory i mean to say from careseeker since i wa"
type textarea "x"
type textarea "Soory i mean to say from careseeker since i was"
type textarea "x"
type textarea "Soory i mean to say from careseeker since i was"
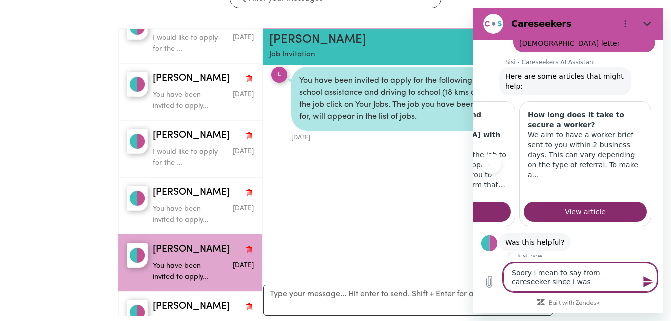
type textarea "x"
type textarea "Soory i mean to say from careseeker since i was w"
type textarea "x"
type textarea "Soory i mean to say from careseeker since i was wo"
type textarea "x"
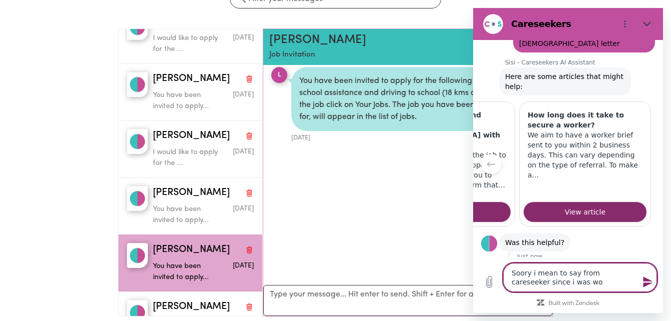
type textarea "Soory i mean to say from careseeker since i was wor"
type textarea "x"
type textarea "Soory i mean to say from careseeker since i was work"
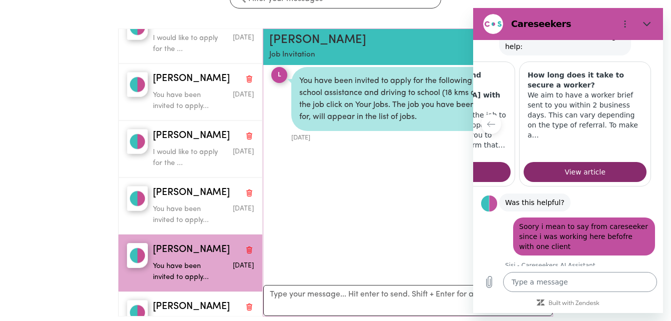
scroll to position [205, 0]
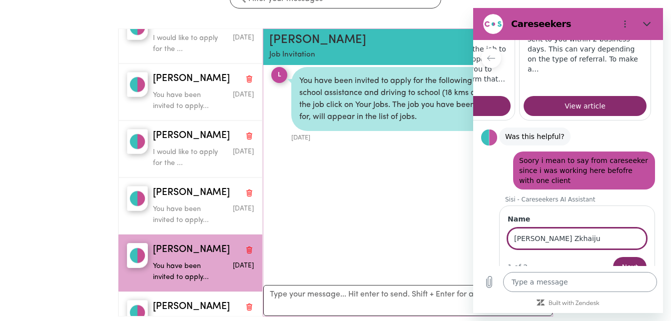
click at [613, 257] on button "Next" at bounding box center [629, 267] width 33 height 20
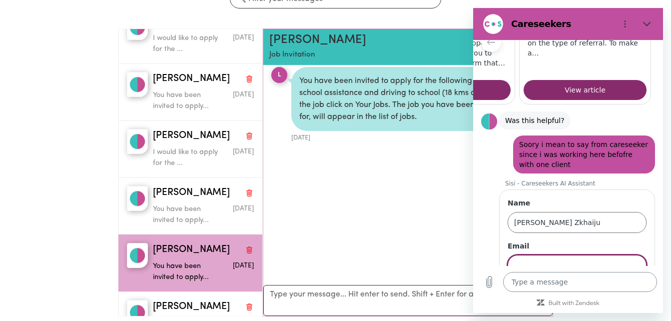
scroll to position [248, 0]
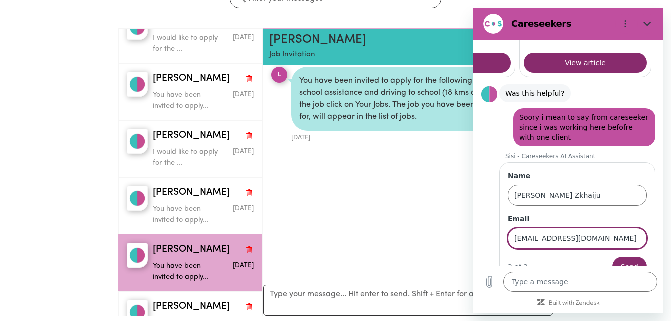
click at [612, 257] on button "Send" at bounding box center [629, 267] width 34 height 20
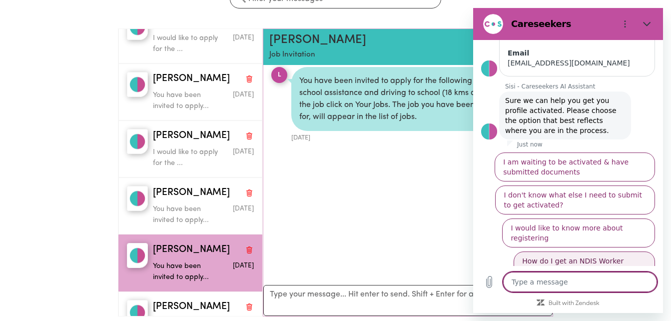
scroll to position [401, 0]
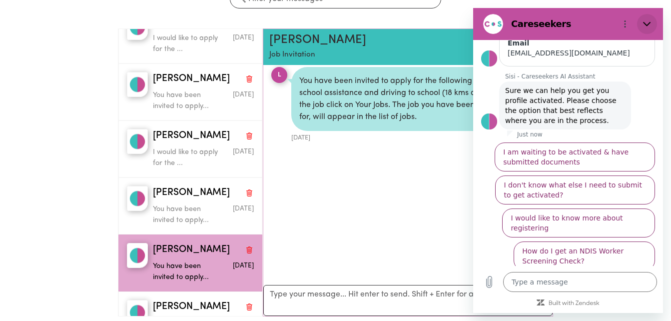
click at [646, 26] on icon "Close" at bounding box center [646, 24] width 7 height 4
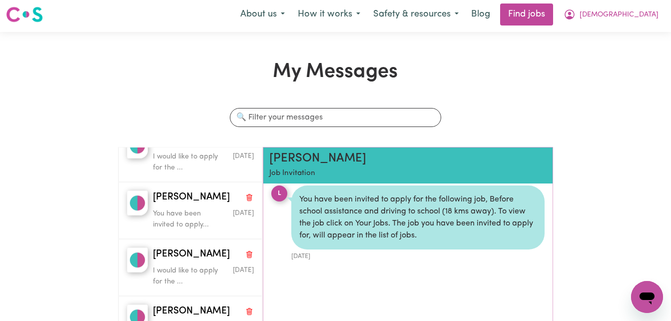
scroll to position [0, 0]
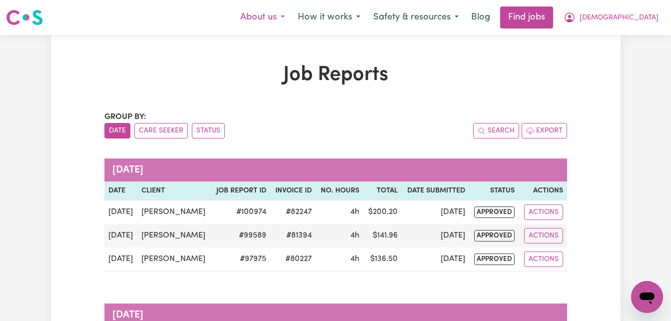
click at [291, 16] on button "About us" at bounding box center [262, 17] width 57 height 21
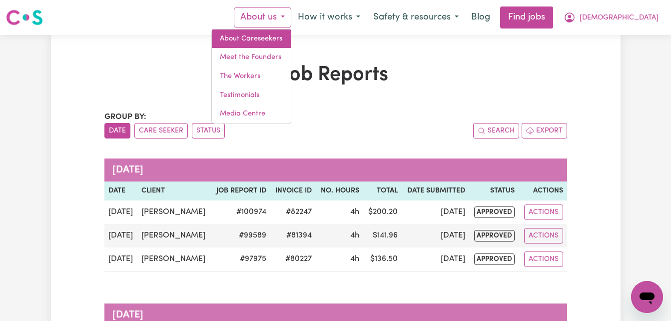
click at [291, 41] on link "About Careseekers" at bounding box center [251, 38] width 79 height 19
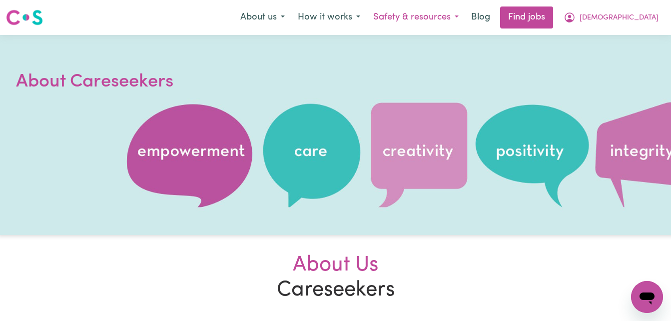
click at [447, 16] on button "Safety & resources" at bounding box center [416, 17] width 98 height 21
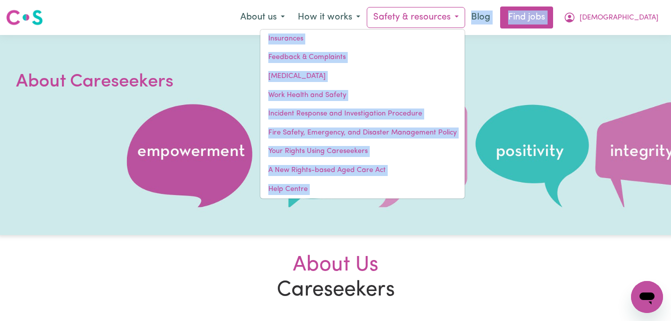
drag, startPoint x: 263, startPoint y: 106, endPoint x: 210, endPoint y: -28, distance: 144.3
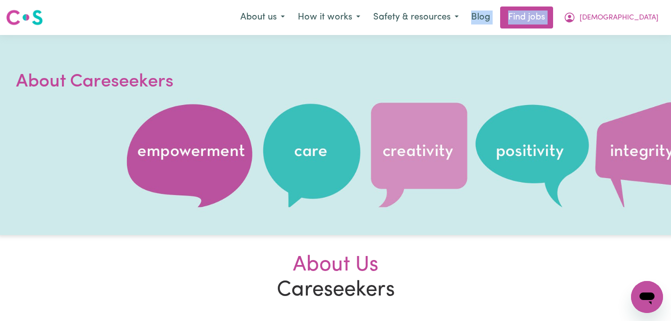
click at [559, 45] on div at bounding box center [335, 135] width 671 height 200
click at [627, 9] on button "[DEMOGRAPHIC_DATA]" at bounding box center [611, 17] width 108 height 21
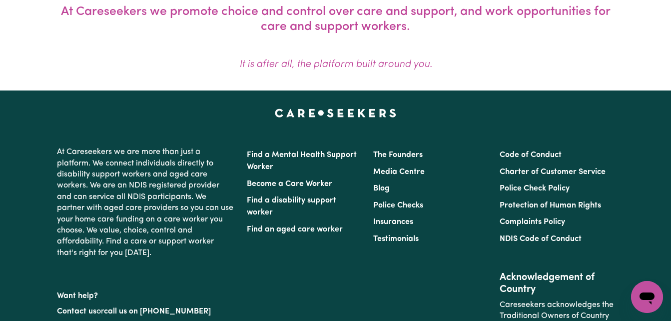
scroll to position [986, 0]
